Goal: Information Seeking & Learning: Understand process/instructions

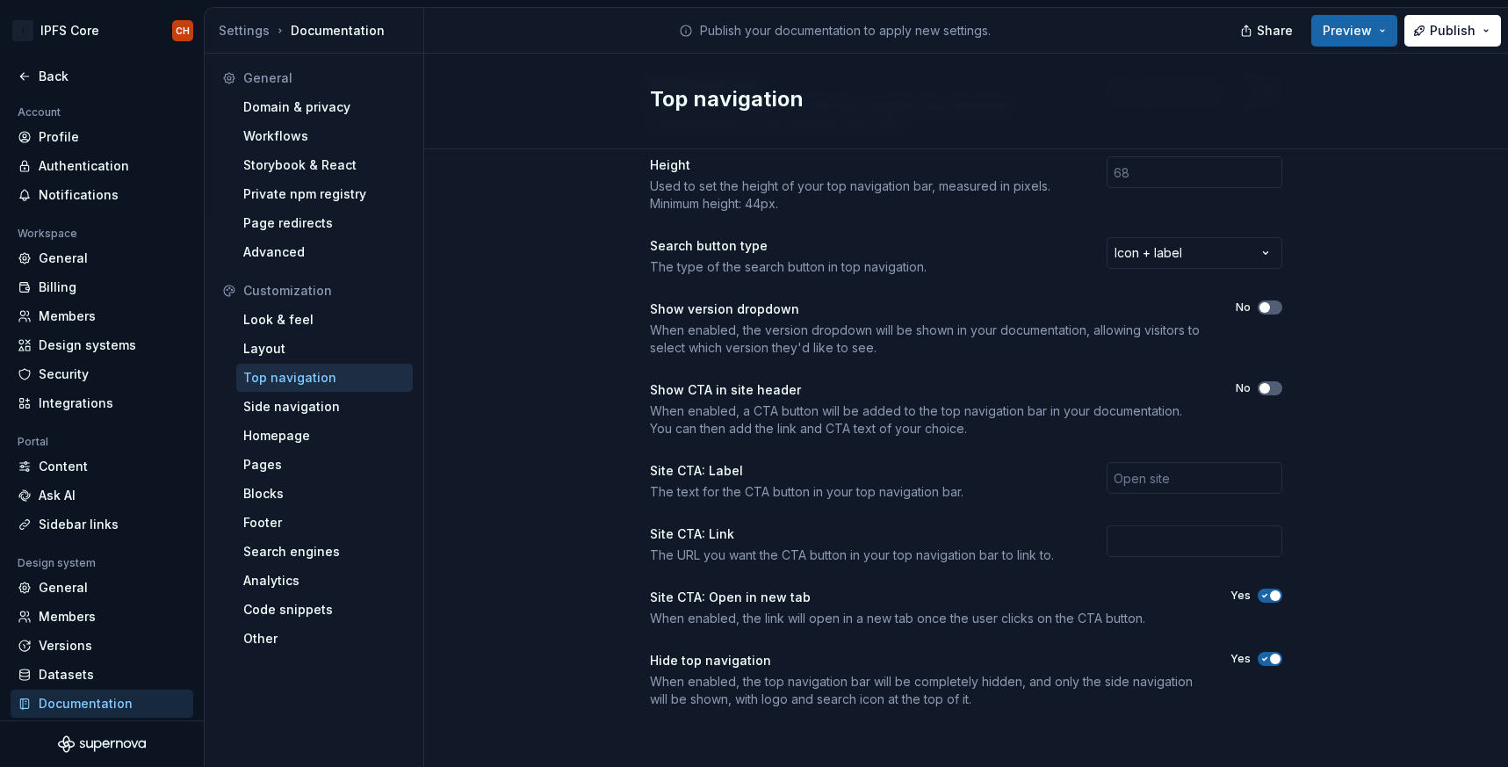
scroll to position [459, 0]
click at [361, 318] on div "Look & feel" at bounding box center [324, 320] width 163 height 18
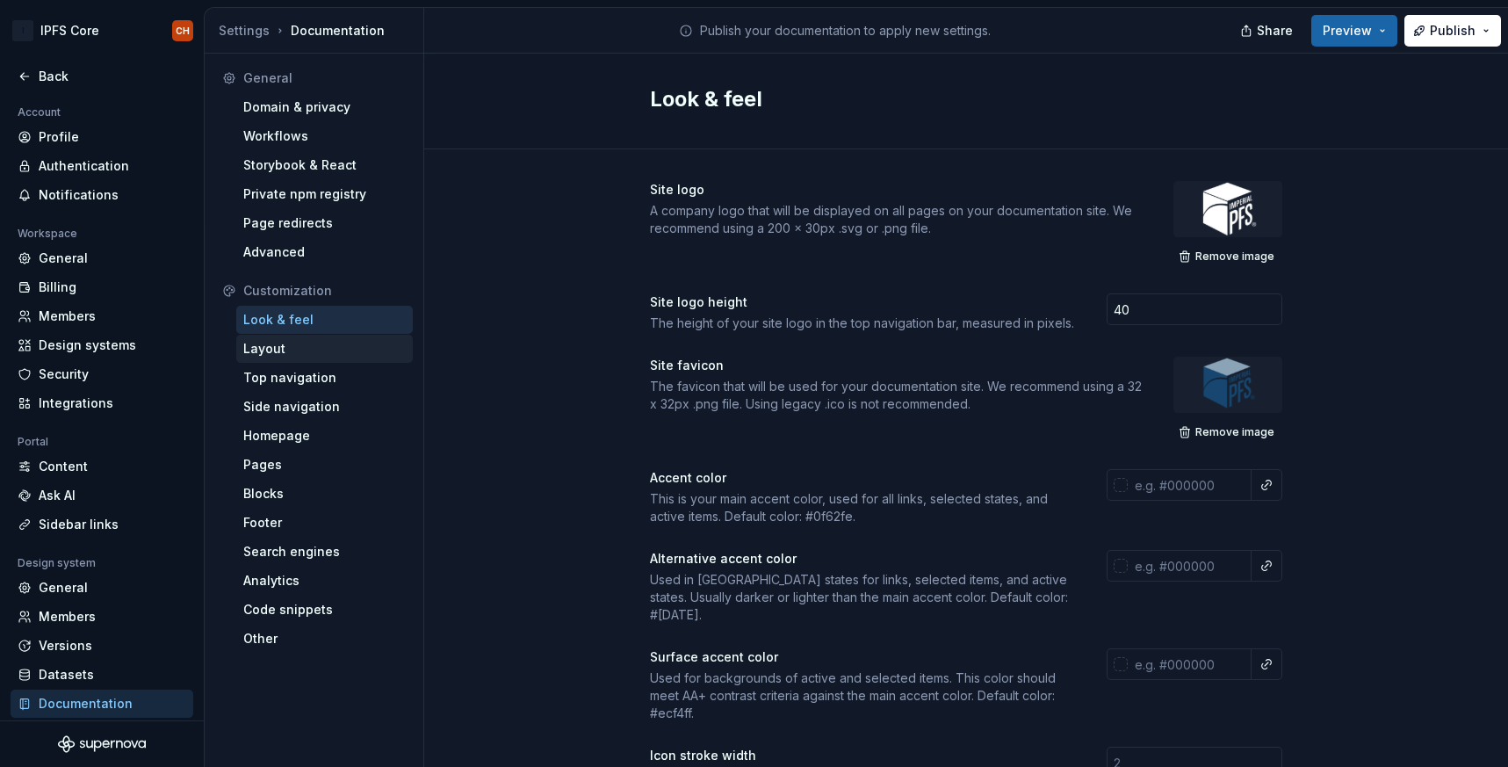
click at [298, 341] on div "Layout" at bounding box center [324, 349] width 163 height 18
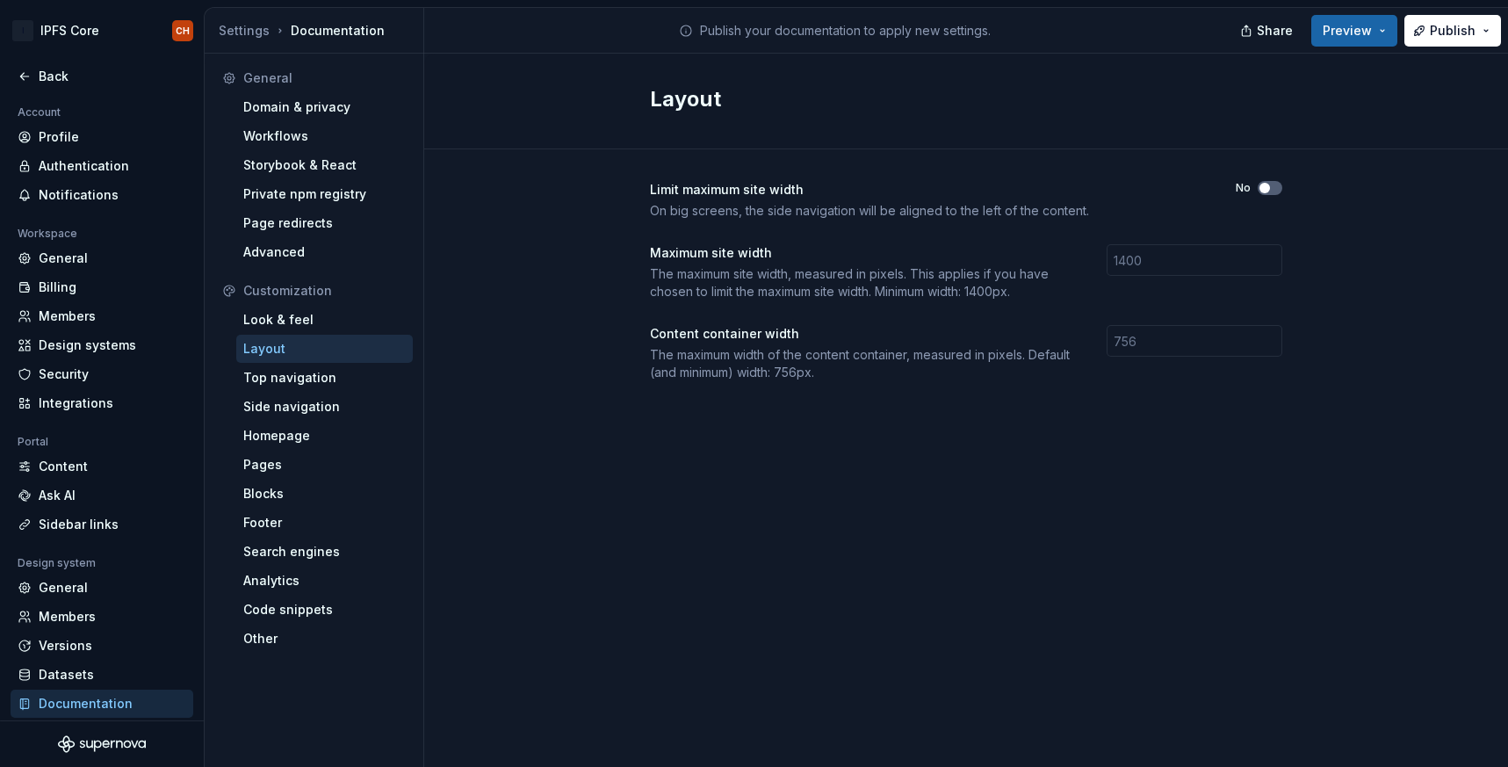
click at [324, 281] on div "Customization" at bounding box center [314, 291] width 198 height 28
click at [304, 289] on div "Customization" at bounding box center [324, 291] width 163 height 18
click at [280, 254] on div "Advanced" at bounding box center [324, 252] width 163 height 18
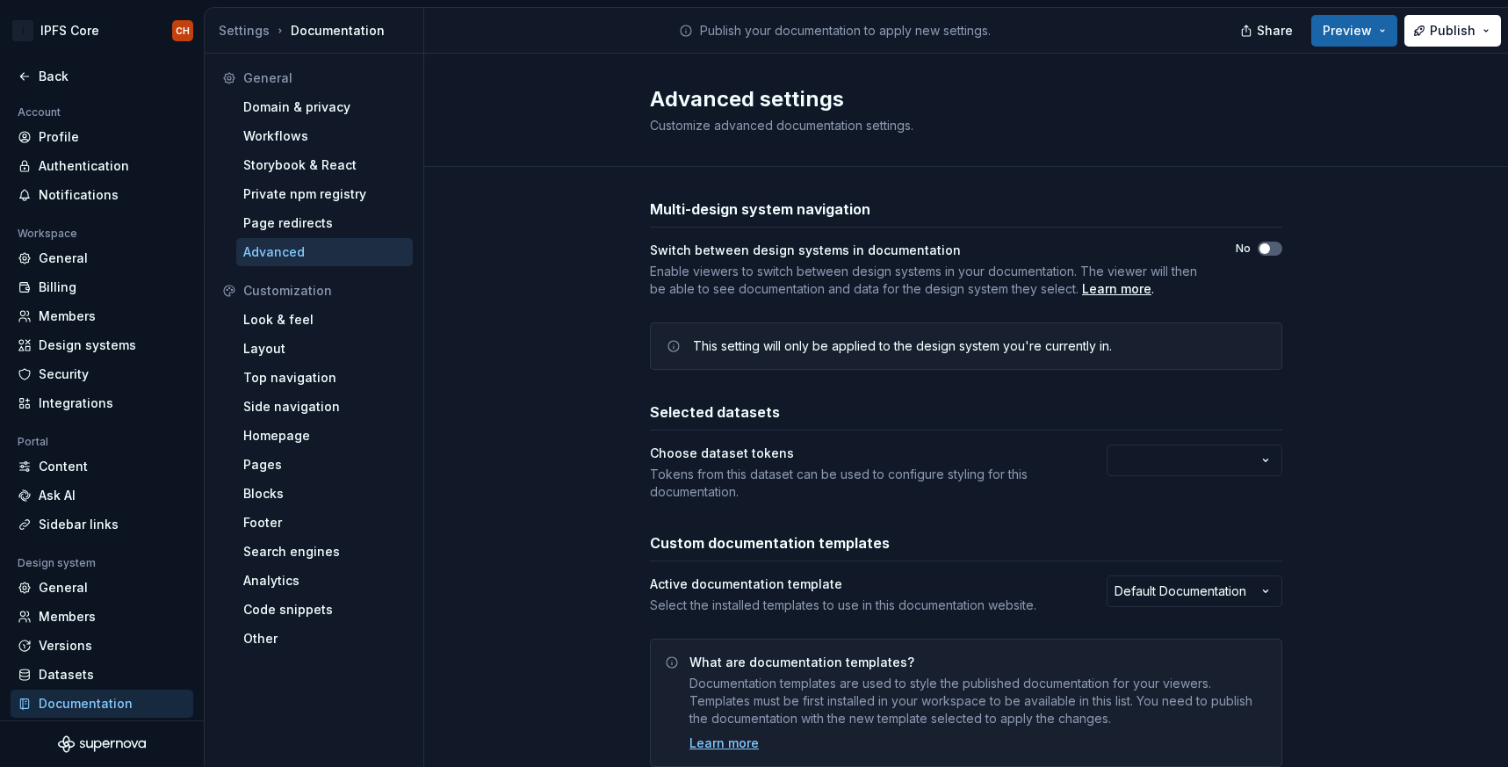
scroll to position [59, 0]
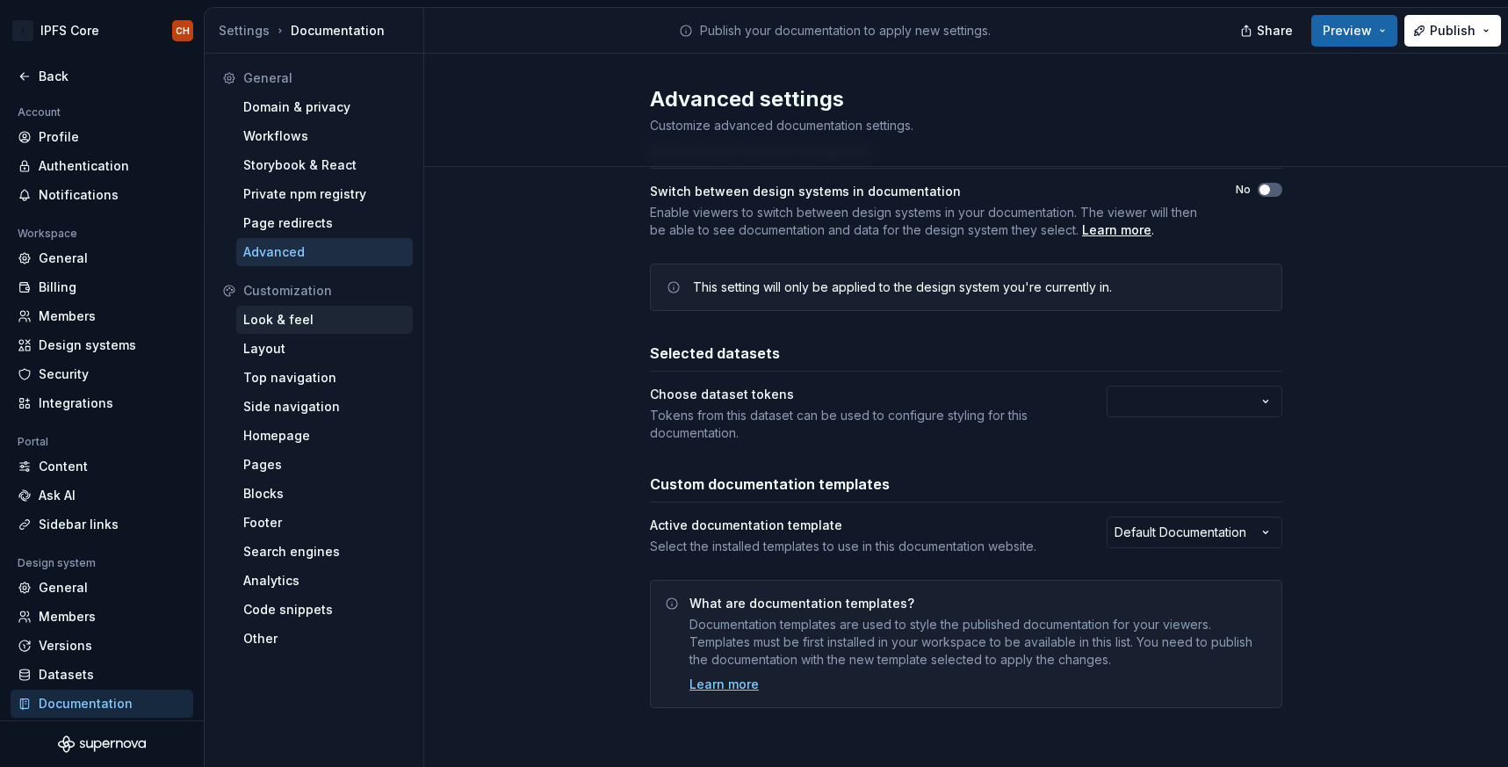
click at [292, 330] on div "Look & feel" at bounding box center [324, 320] width 177 height 28
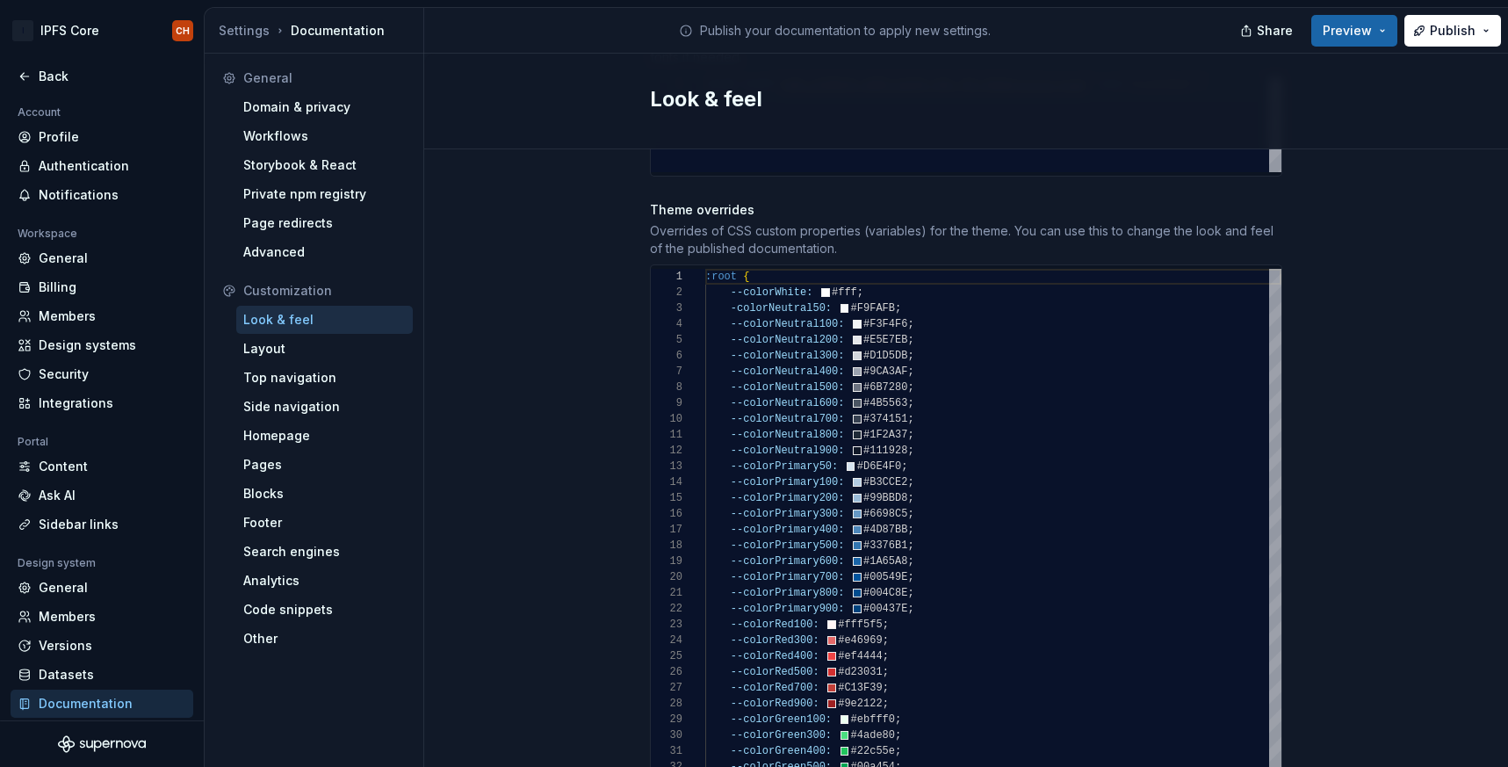
scroll to position [32, 38]
click at [741, 293] on div ":root { --colorWhite: #fff ; -colorNeutral50: #F9FAFB ; --colorNeutral100: #F3F…" at bounding box center [993, 577] width 576 height 617
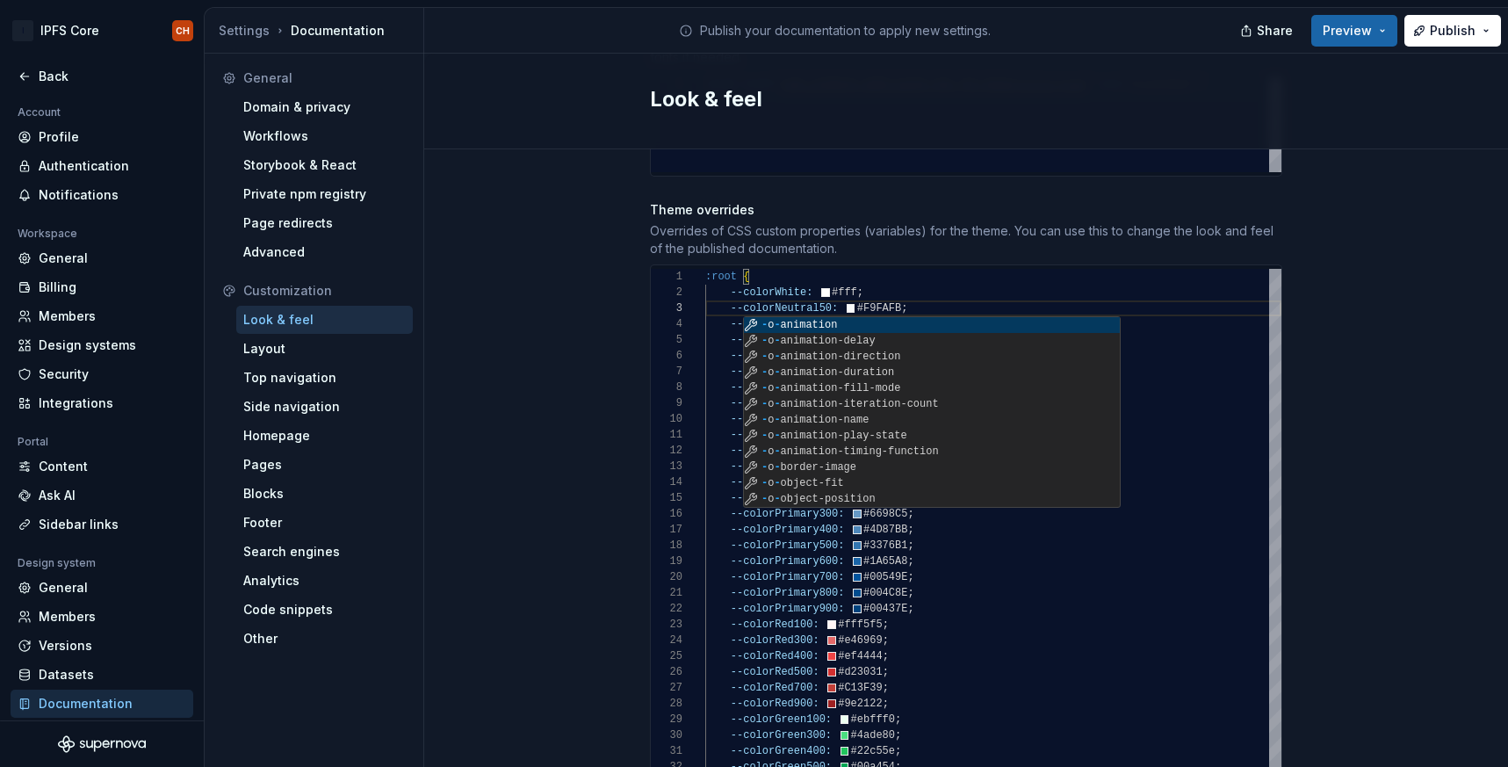
click at [999, 222] on div "Overrides of CSS custom properties (variables) for the theme. You can use this …" at bounding box center [966, 239] width 633 height 35
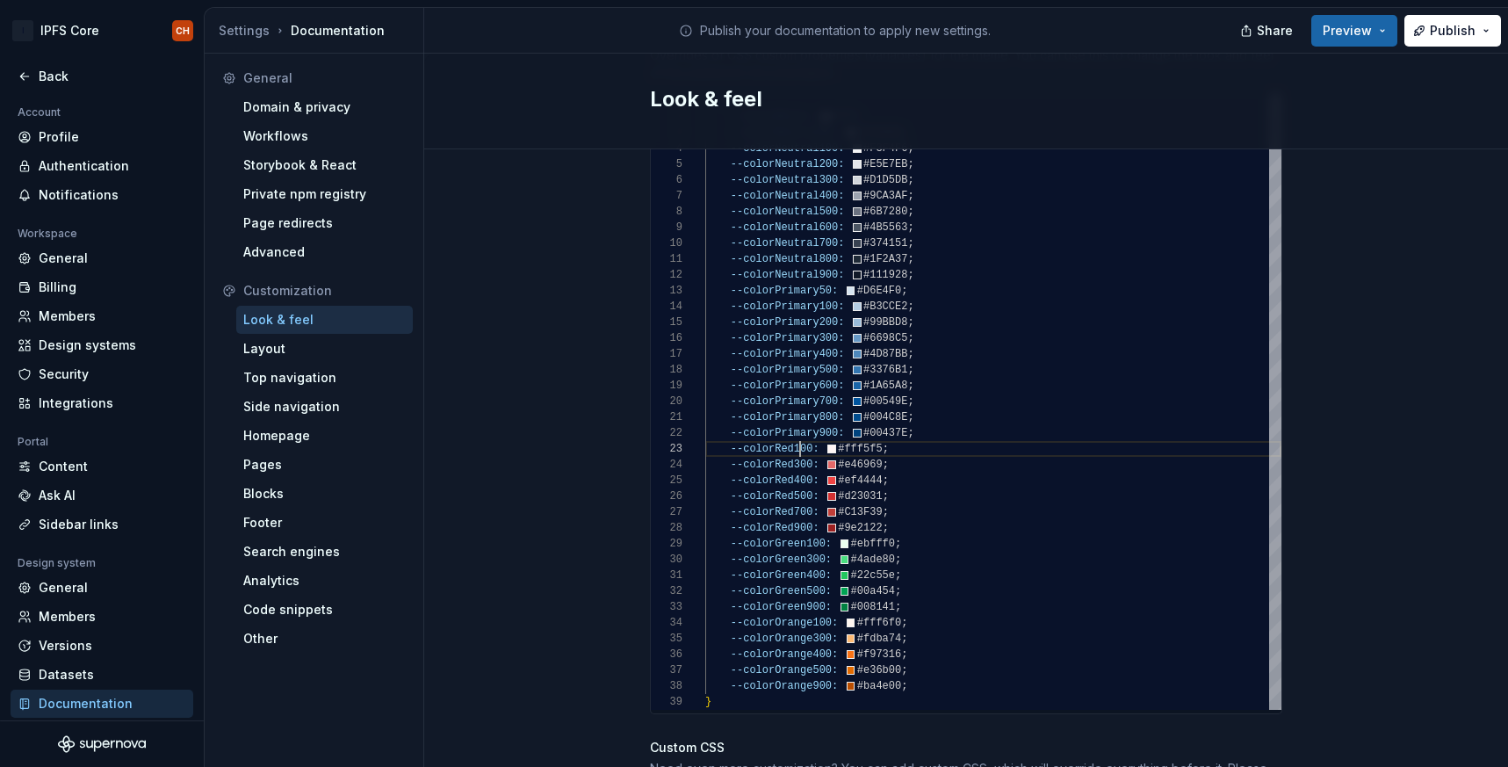
scroll to position [32, 95]
click at [803, 431] on div ":root { --colorWhite: #fff ; --colorNeutral50: #F9FAFB ; --colorNeutral100: #F3…" at bounding box center [993, 401] width 576 height 617
type textarea "**********"
click at [983, 376] on div ":root { --colorWhite: #fff ; --colorNeutral50: #F9FAFB ; --colorNeutral100: #F3…" at bounding box center [993, 401] width 576 height 617
